Goal: Register for event/course

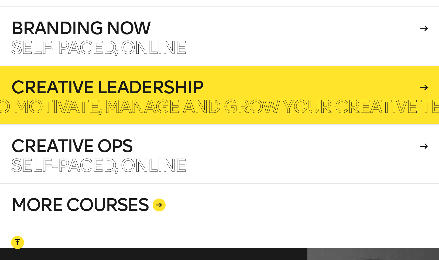
scroll to position [1298, 0]
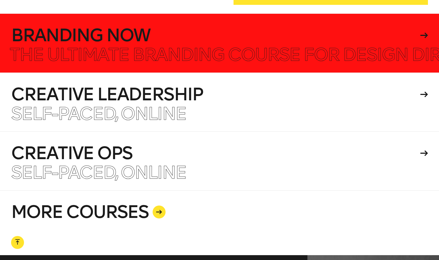
click at [147, 37] on h4 "Branding Now" at bounding box center [215, 35] width 408 height 17
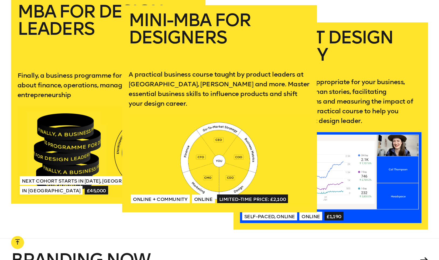
scroll to position [1072, 0]
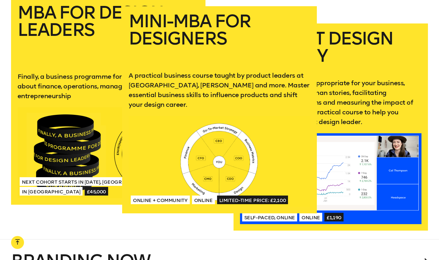
click at [223, 124] on div at bounding box center [220, 161] width 182 height 91
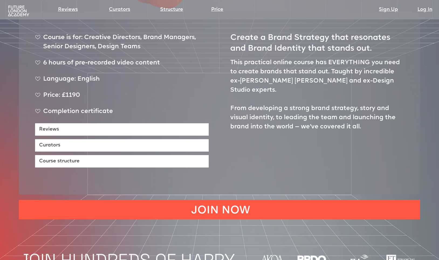
scroll to position [285, 0]
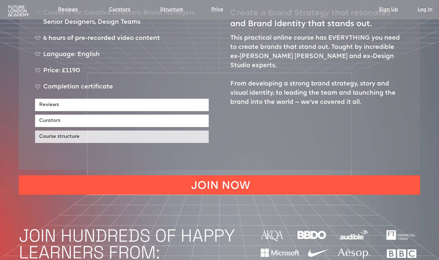
click at [92, 131] on link "Course structure" at bounding box center [122, 137] width 174 height 12
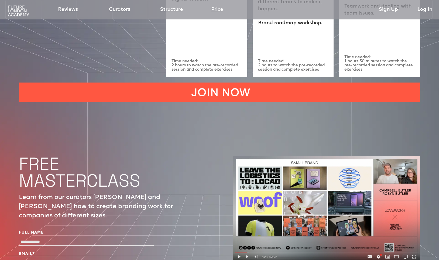
scroll to position [1727, 0]
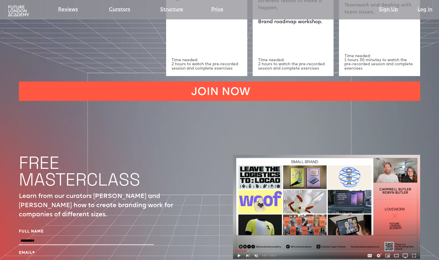
type input "**********"
click at [71, 250] on label "Email *" at bounding box center [86, 252] width 135 height 5
click at [71, 258] on input "Email *" at bounding box center [86, 262] width 135 height 8
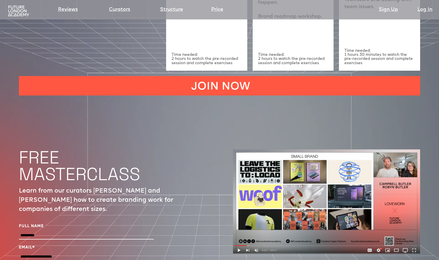
scroll to position [1744, 0]
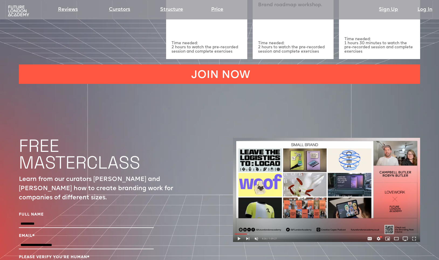
type input "**********"
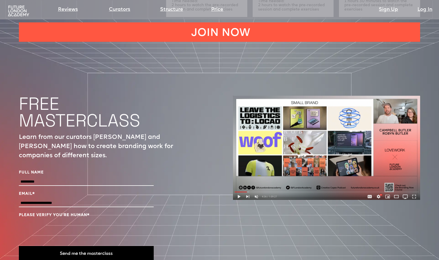
scroll to position [1827, 0]
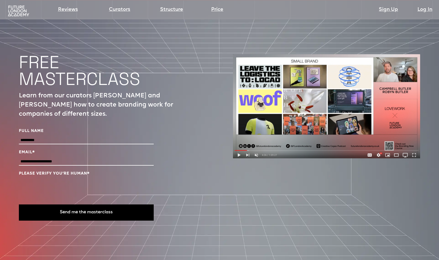
click at [105, 204] on button "Send me the masterclass" at bounding box center [86, 212] width 135 height 16
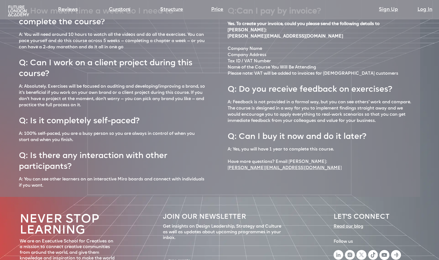
scroll to position [0, 0]
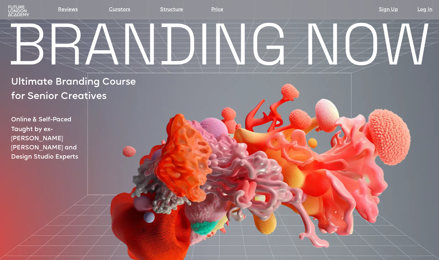
click at [18, 8] on img at bounding box center [18, 11] width 23 height 12
click at [17, 10] on img at bounding box center [18, 11] width 23 height 12
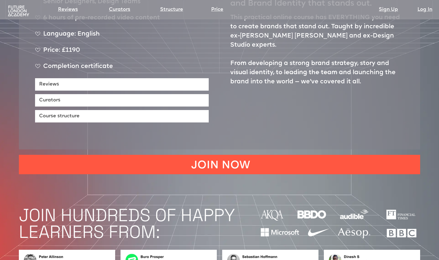
scroll to position [317, 0]
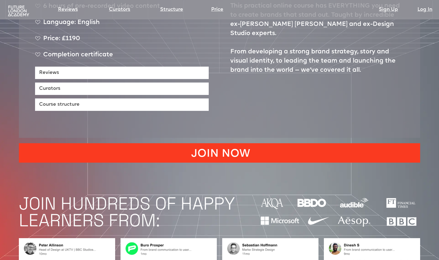
click at [237, 143] on link "JOIN NOW" at bounding box center [219, 152] width 401 height 19
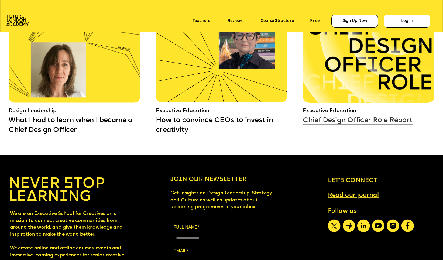
scroll to position [4070, 0]
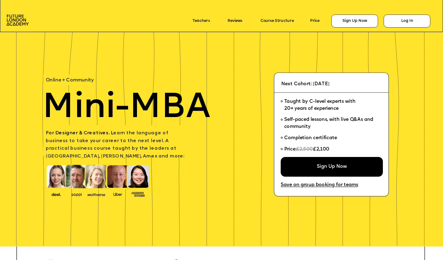
scroll to position [4070, 0]
